Goal: Task Accomplishment & Management: Complete application form

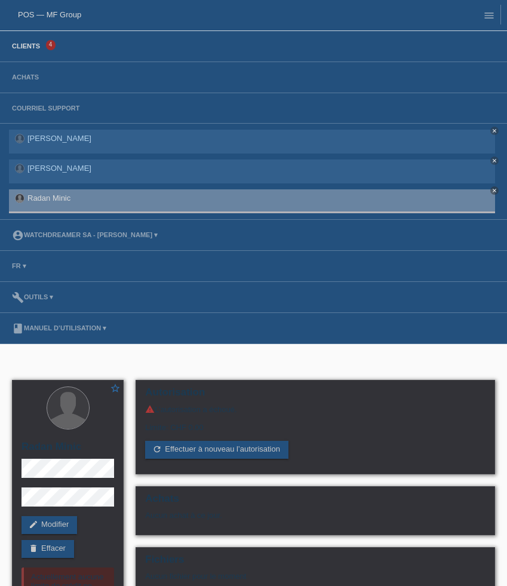
click at [26, 47] on link "Clients" at bounding box center [26, 45] width 40 height 7
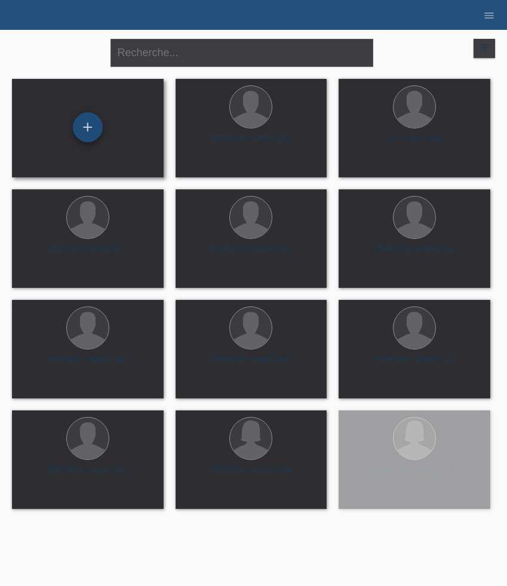
click at [81, 128] on div "+" at bounding box center [88, 127] width 30 height 30
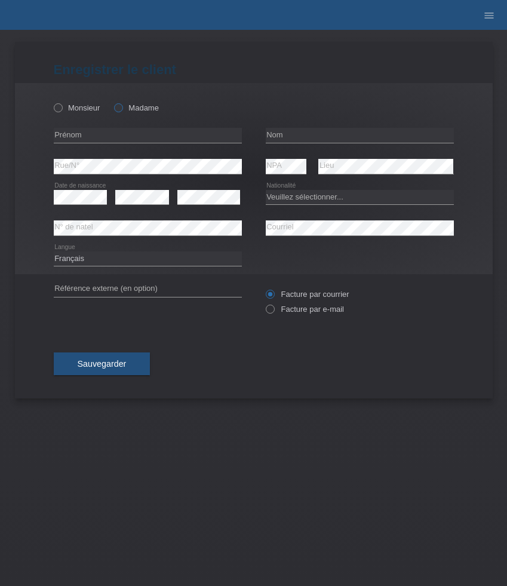
click at [127, 107] on label "Madame" at bounding box center [136, 107] width 45 height 9
click at [122, 107] on input "Madame" at bounding box center [118, 107] width 8 height 8
radio input "true"
click at [73, 135] on input "text" at bounding box center [148, 135] width 188 height 15
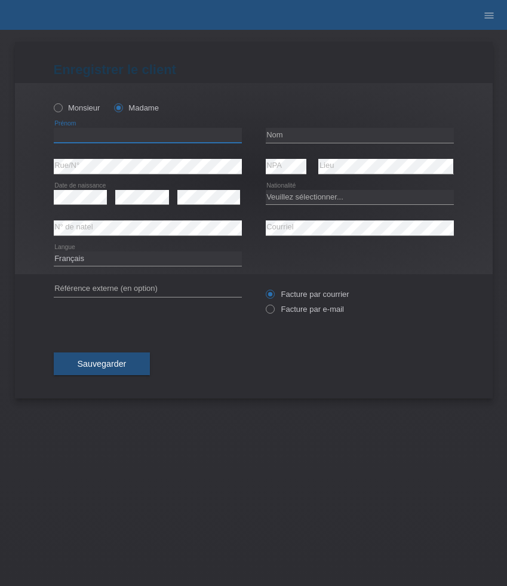
paste input "Andrea"
type input "Andrea"
click at [315, 134] on input "text" at bounding box center [360, 135] width 188 height 15
paste input "[PERSON_NAME]"
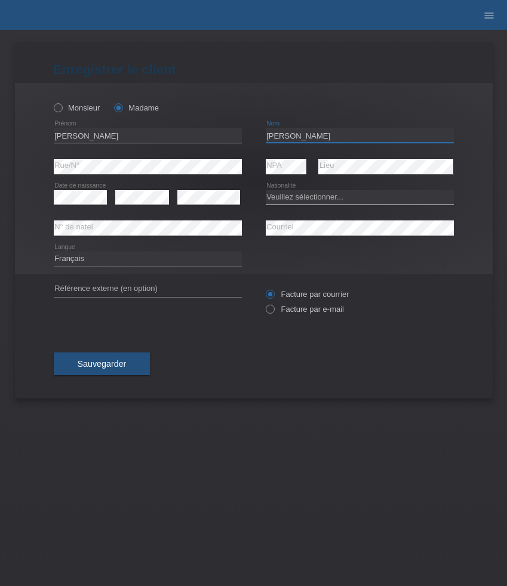
type input "[PERSON_NAME]"
click at [322, 199] on select "Veuillez sélectionner... Suisse Allemagne Autriche Liechtenstein ------------ A…" at bounding box center [360, 197] width 188 height 14
select select "DK"
click at [266, 190] on select "Veuillez sélectionner... Suisse Allemagne Autriche Liechtenstein ------------ A…" at bounding box center [360, 197] width 188 height 14
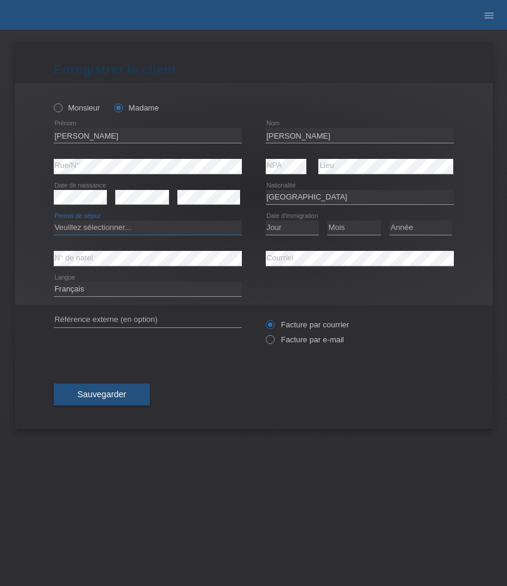
click at [194, 225] on select "Veuillez sélectionner... C B B - Statut de réfugié Autre" at bounding box center [148, 227] width 188 height 14
select select "C"
click at [54, 221] on select "Veuillez sélectionner... C B B - Statut de réfugié Autre" at bounding box center [148, 227] width 188 height 14
click at [296, 226] on select "Jour 01 02 03 04 05 06 07 08 09 10 11" at bounding box center [293, 227] width 54 height 14
select select "16"
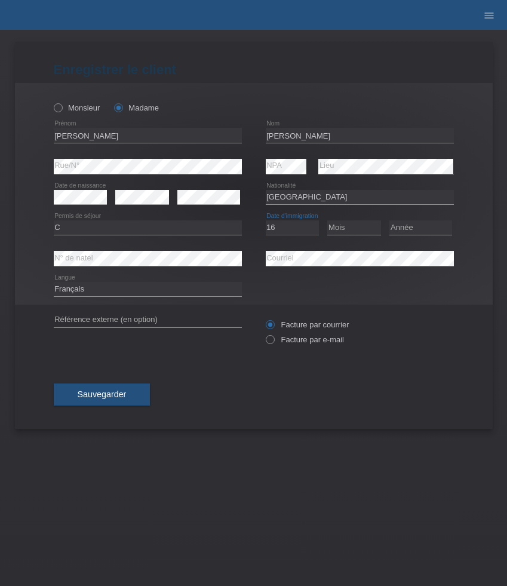
click at [266, 221] on select "Jour 01 02 03 04 05 06 07 08 09 10 11" at bounding box center [293, 227] width 54 height 14
click at [348, 223] on select "Mois 01 02 03 04 05 06 07 08 09 10 11" at bounding box center [354, 227] width 54 height 14
select select "11"
click at [327, 221] on select "Mois 01 02 03 04 05 06 07 08 09 10 11" at bounding box center [354, 227] width 54 height 14
click at [423, 230] on select "Année 2025 2024 2023 2022 2021 2020 2019 2018 2017 2016 2015 2014 2013 2012 201…" at bounding box center [420, 227] width 63 height 14
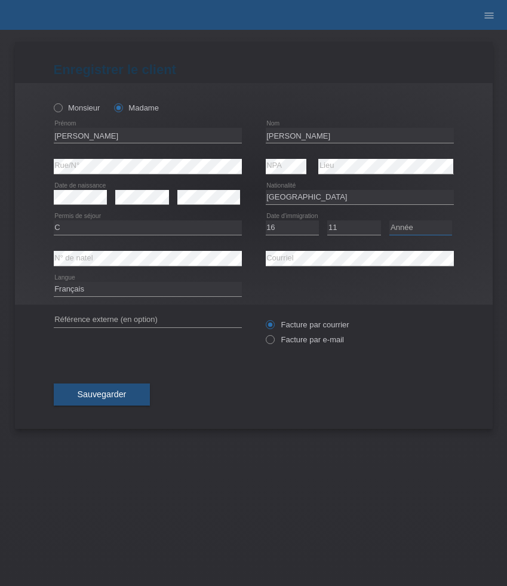
select select "2015"
click at [389, 221] on select "Année 2025 2024 2023 2022 2021 2020 2019 2018 2017 2016 2015 2014 2013 2012 201…" at bounding box center [420, 227] width 63 height 14
click at [282, 343] on label "Facture par e-mail" at bounding box center [305, 339] width 78 height 9
click at [273, 343] on input "Facture par e-mail" at bounding box center [270, 342] width 8 height 15
radio input "true"
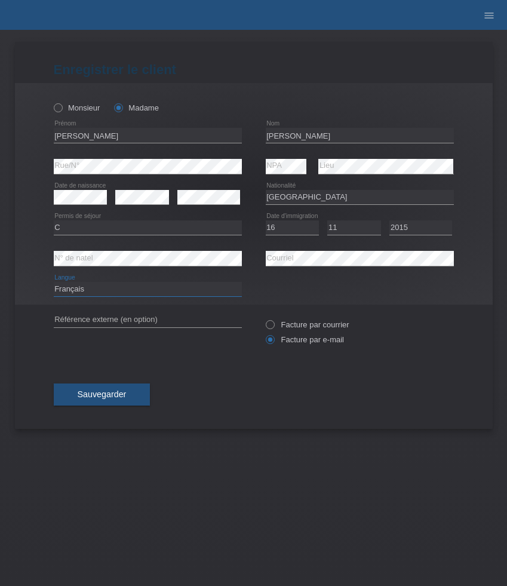
click at [121, 290] on select "Deutsch Français Italiano English" at bounding box center [148, 289] width 188 height 14
select select "de"
click at [54, 282] on select "Deutsch Français Italiano English" at bounding box center [148, 289] width 188 height 14
click at [104, 398] on span "Sauvegarder" at bounding box center [102, 394] width 49 height 10
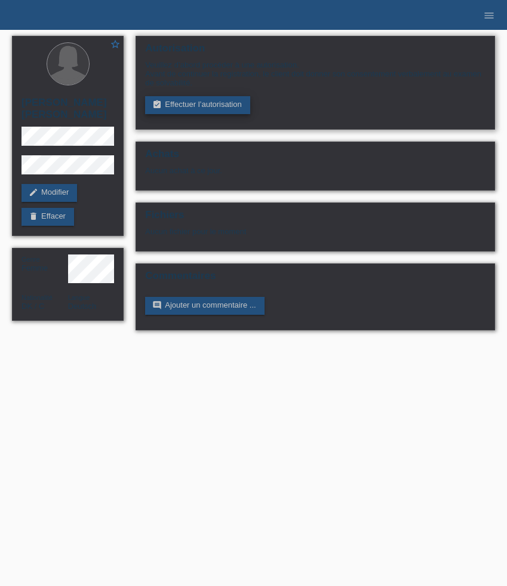
click at [184, 112] on link "assignment_turned_in Effectuer l’autorisation" at bounding box center [197, 105] width 104 height 18
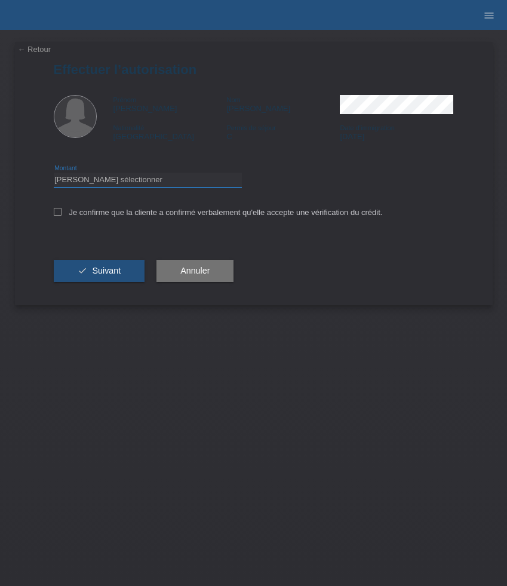
click at [136, 174] on select "Veuillez sélectionner CHF 1.00 - CHF 499.00 CHF 500.00 - CHF 1'999.00 CHF 2'000…" at bounding box center [148, 180] width 188 height 14
select select "3"
click at [54, 174] on select "Veuillez sélectionner CHF 1.00 - CHF 499.00 CHF 500.00 - CHF 1'999.00 CHF 2'000…" at bounding box center [148, 180] width 188 height 14
click at [150, 214] on label "Je confirme que la cliente a confirmé verbalement qu'elle accepte une vérificat…" at bounding box center [218, 212] width 329 height 9
click at [62, 214] on input "Je confirme que la cliente a confirmé verbalement qu'elle accepte une vérificat…" at bounding box center [58, 212] width 8 height 8
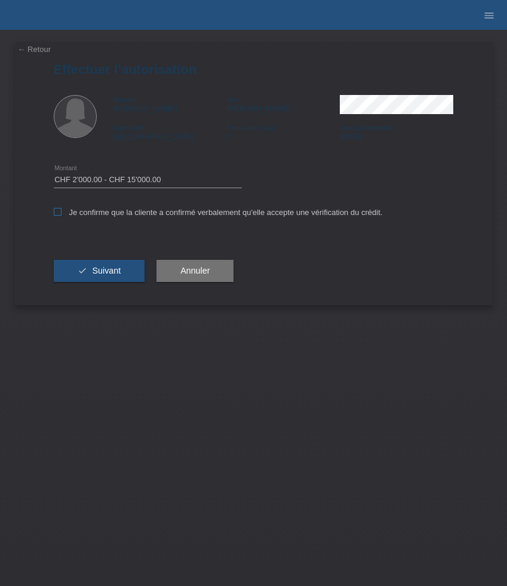
checkbox input "true"
click at [109, 275] on span "Suivant" at bounding box center [106, 271] width 29 height 10
